Goal: Information Seeking & Learning: Learn about a topic

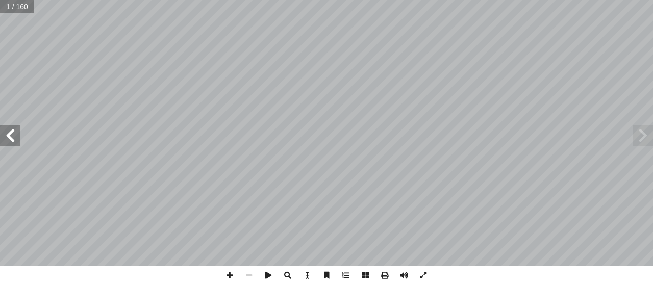
click at [11, 12] on input "text" at bounding box center [17, 6] width 34 height 13
click at [11, 6] on input "text" at bounding box center [17, 6] width 34 height 13
click at [27, 7] on input "text" at bounding box center [17, 6] width 34 height 13
click at [8, 6] on input "text" at bounding box center [17, 6] width 34 height 13
click at [22, 7] on input "text" at bounding box center [17, 6] width 34 height 13
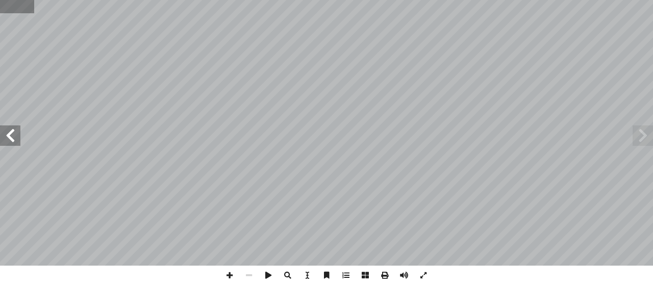
click at [10, 8] on input "text" at bounding box center [17, 6] width 34 height 13
click at [8, 8] on input "text" at bounding box center [17, 6] width 34 height 13
click at [25, 7] on input "text" at bounding box center [17, 6] width 34 height 13
click at [8, 8] on input "text" at bounding box center [17, 6] width 34 height 13
click at [22, 8] on input "text" at bounding box center [17, 6] width 34 height 13
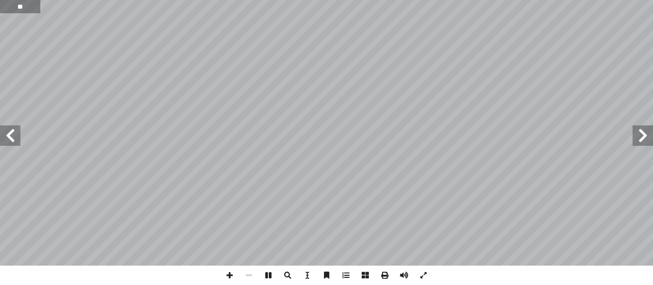
type input "**"
click at [11, 8] on input "text" at bounding box center [17, 6] width 34 height 13
type input "**"
